Goal: Transaction & Acquisition: Book appointment/travel/reservation

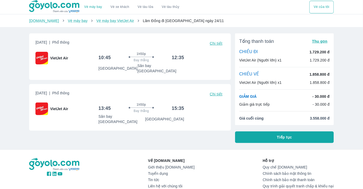
click at [350, 55] on div "Vé máy bay Vé xe khách Vé tàu lửa Vé tàu thủy Vé của tôi Goyolo.com Vé máy bay …" at bounding box center [181, 119] width 363 height 239
click at [304, 85] on div "VietJet Air (Người lớn) x1 1.729.200 đ" at bounding box center [284, 82] width 90 height 5
click at [356, 86] on div "Vé máy bay Vé xe khách Vé tàu lửa Vé tàu thủy Vé của tôi Goyolo.com Vé máy bay …" at bounding box center [181, 119] width 363 height 239
click at [332, 58] on div "Tổng thanh toán Thu gọn CHIỀU ĐI 1.729.200 đ VietJet Air (Người lớn) x1 1.729.2…" at bounding box center [284, 79] width 99 height 92
click at [313, 90] on div "Tổng thanh toán Thu gọn CHIỀU ĐI 1.729.200 đ VietJet Air (Người lớn) x1 1.729.2…" at bounding box center [284, 79] width 99 height 92
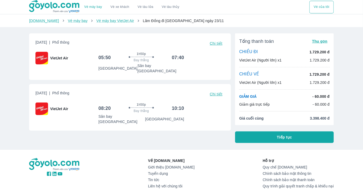
click at [312, 59] on p "1.729.200 đ" at bounding box center [320, 60] width 20 height 5
